Goal: Information Seeking & Learning: Learn about a topic

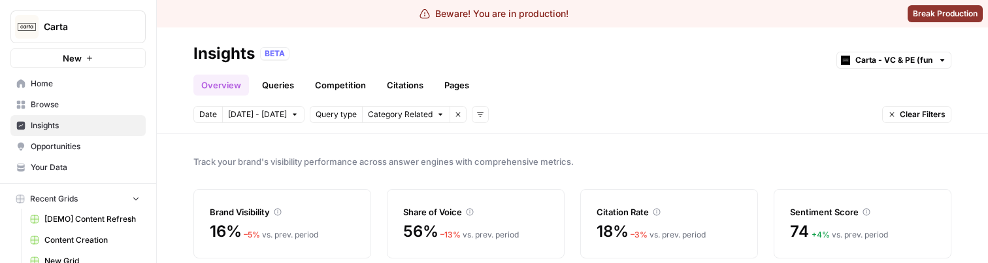
click at [424, 111] on span "Category Related" at bounding box center [400, 115] width 65 height 12
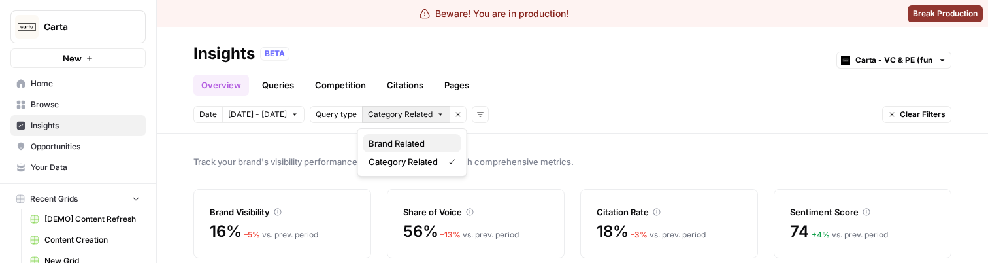
click at [407, 148] on span "Brand Related" at bounding box center [410, 143] width 82 height 13
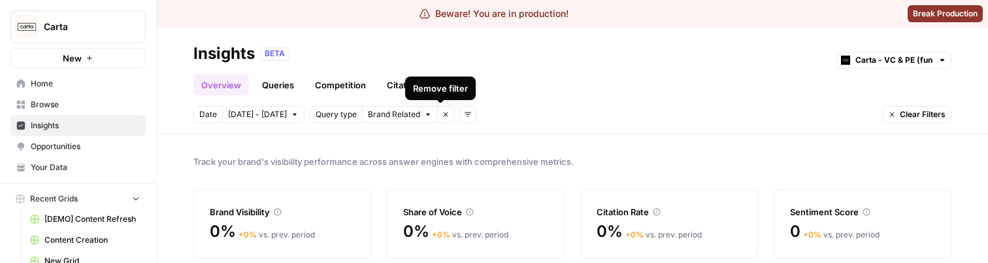
click at [444, 112] on icon "button" at bounding box center [446, 114] width 5 height 5
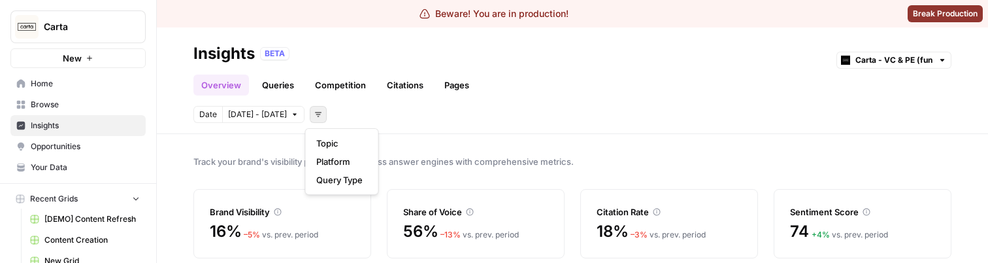
click at [310, 108] on button "Add filters" at bounding box center [318, 114] width 17 height 17
click at [335, 175] on span "Query Type" at bounding box center [339, 179] width 46 height 13
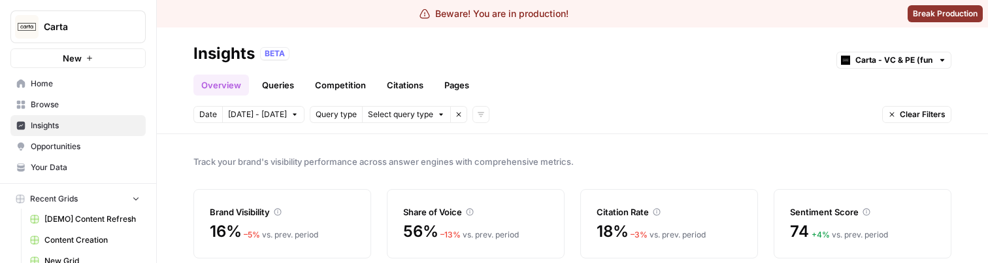
click at [383, 110] on span "Select query type" at bounding box center [400, 115] width 65 height 12
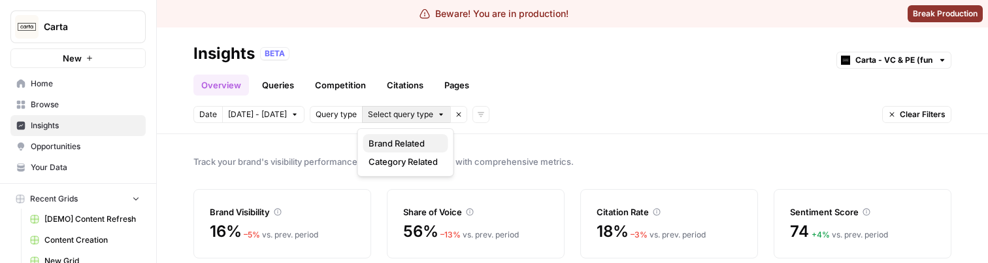
click at [389, 144] on span "Brand Related" at bounding box center [403, 143] width 69 height 13
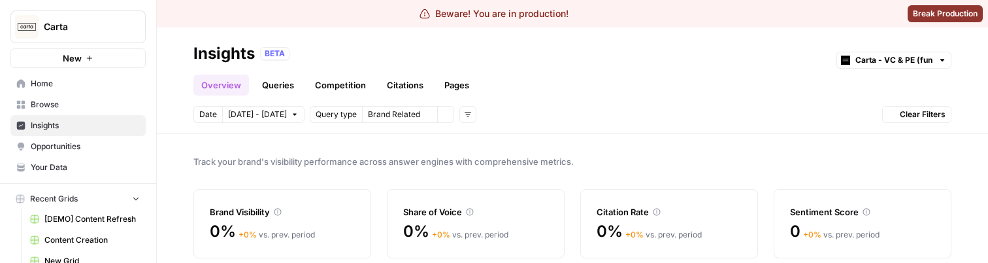
click at [390, 114] on span "Brand Related" at bounding box center [394, 115] width 52 height 12
click at [390, 163] on span "Category Related" at bounding box center [403, 161] width 69 height 13
click at [393, 114] on span "Category Related" at bounding box center [400, 115] width 65 height 12
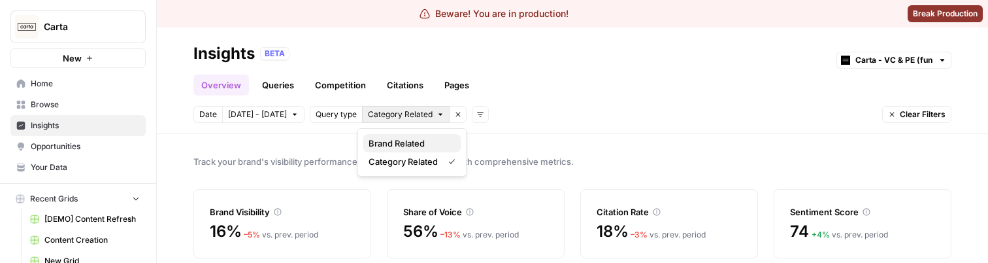
click at [394, 142] on span "Brand Related" at bounding box center [410, 143] width 82 height 13
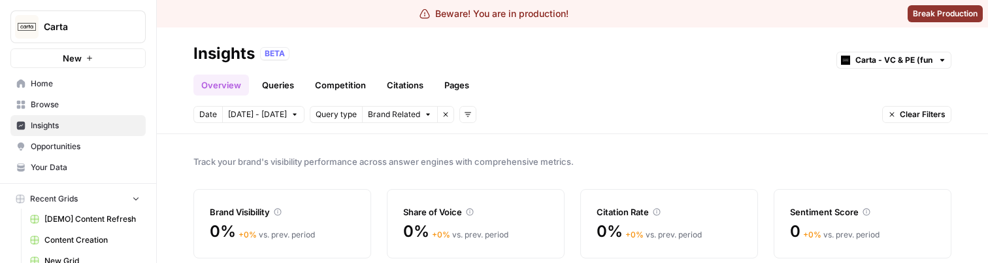
click at [394, 124] on header "Insights BETA Carta - VC & PE (fund admin) Overview Queries Competition Citatio…" at bounding box center [572, 80] width 831 height 107
click at [394, 115] on span "Brand Related" at bounding box center [394, 115] width 52 height 12
click at [394, 156] on span "Category Related" at bounding box center [403, 161] width 69 height 13
click at [411, 113] on span "Category Related" at bounding box center [400, 115] width 65 height 12
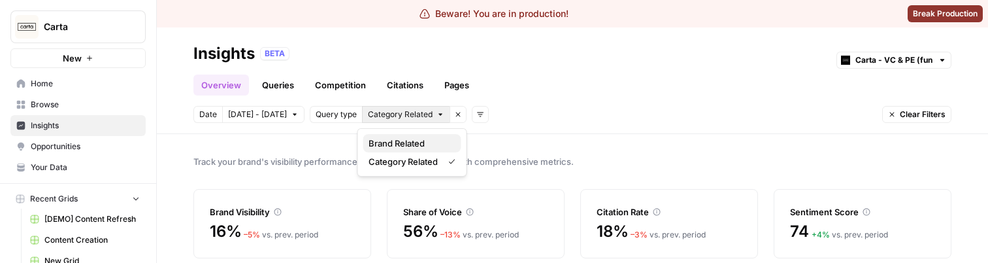
click at [410, 144] on span "Brand Related" at bounding box center [410, 143] width 82 height 13
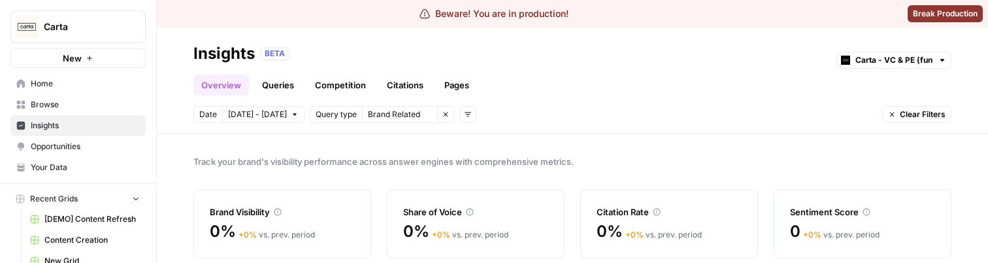
click at [412, 111] on span "Brand Related" at bounding box center [394, 115] width 52 height 12
click at [412, 156] on span "Category Related" at bounding box center [403, 161] width 69 height 13
